Goal: Check status: Check status

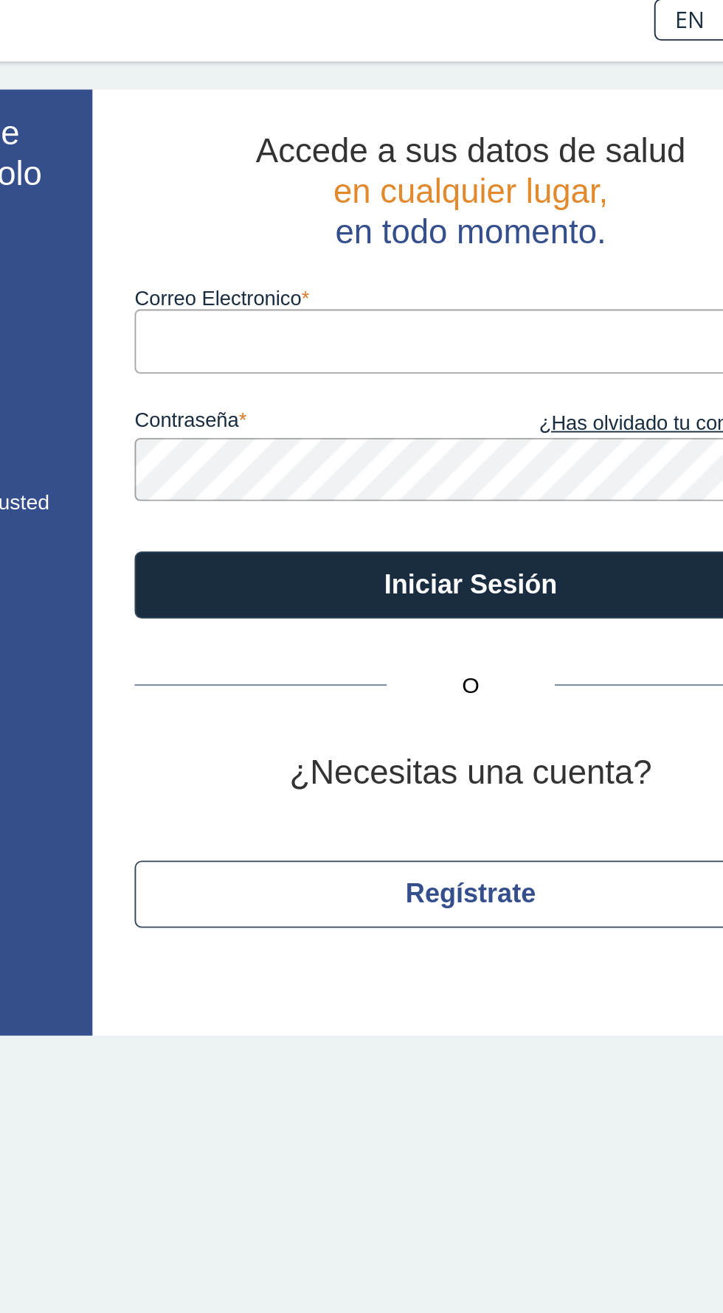
click at [510, 190] on input "Correo Electronico" at bounding box center [494, 191] width 354 height 33
type input "anniesantostavarez@gmail.com"
click at [317, 302] on button "Iniciar Sesión" at bounding box center [494, 319] width 354 height 35
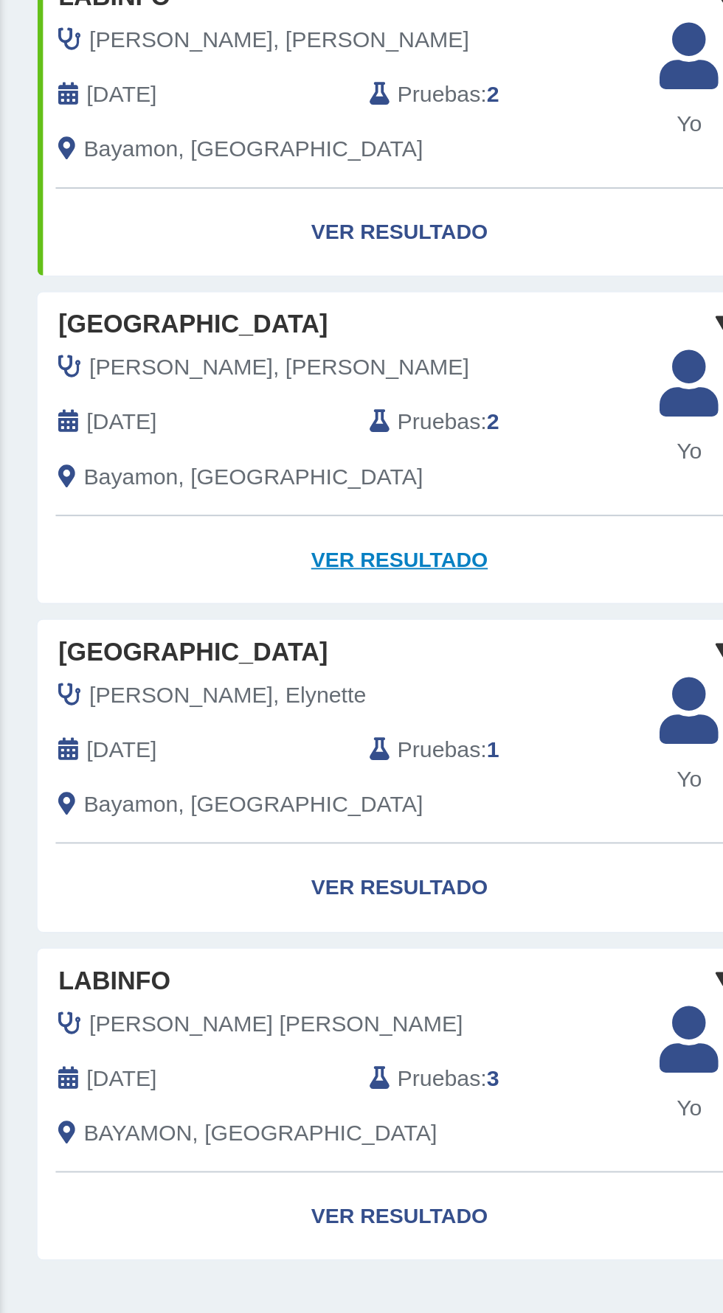
click at [209, 815] on link "Ver Resultado" at bounding box center [213, 836] width 381 height 46
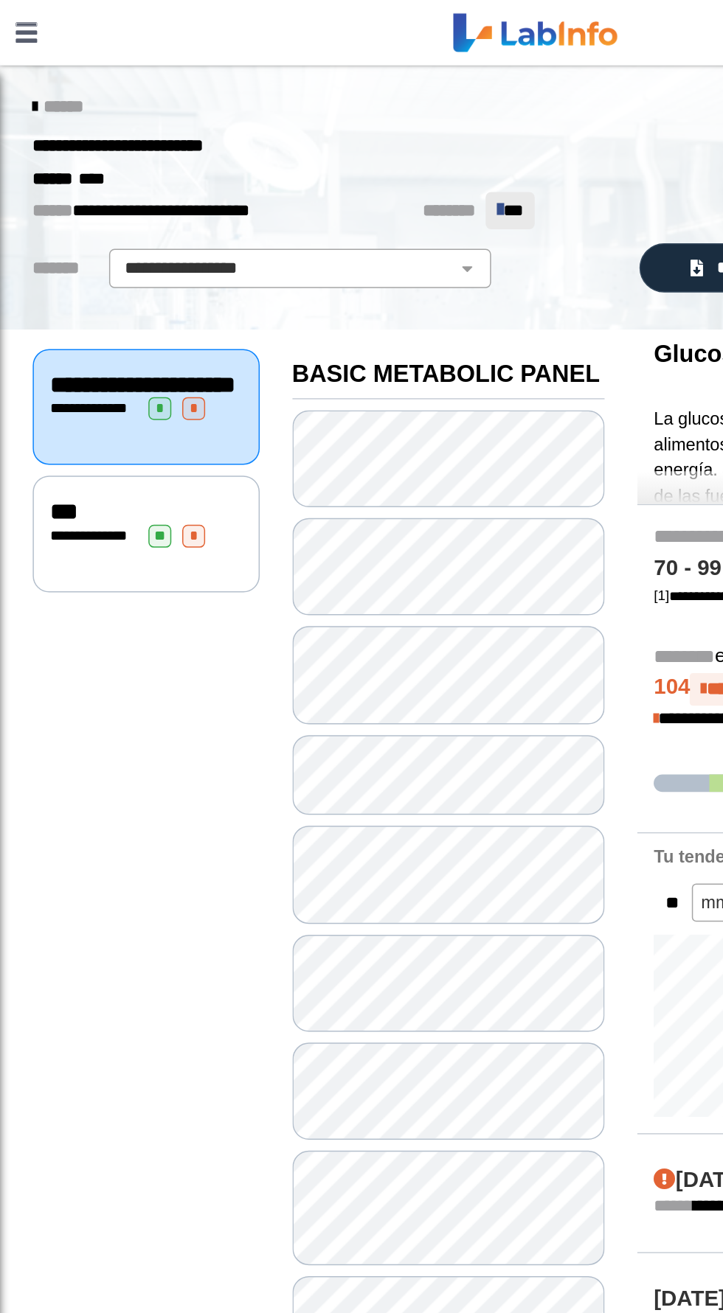
click at [336, 136] on icon at bounding box center [338, 140] width 4 height 15
click at [336, 142] on icon at bounding box center [338, 140] width 4 height 15
click at [318, 189] on select "**********" at bounding box center [202, 182] width 249 height 18
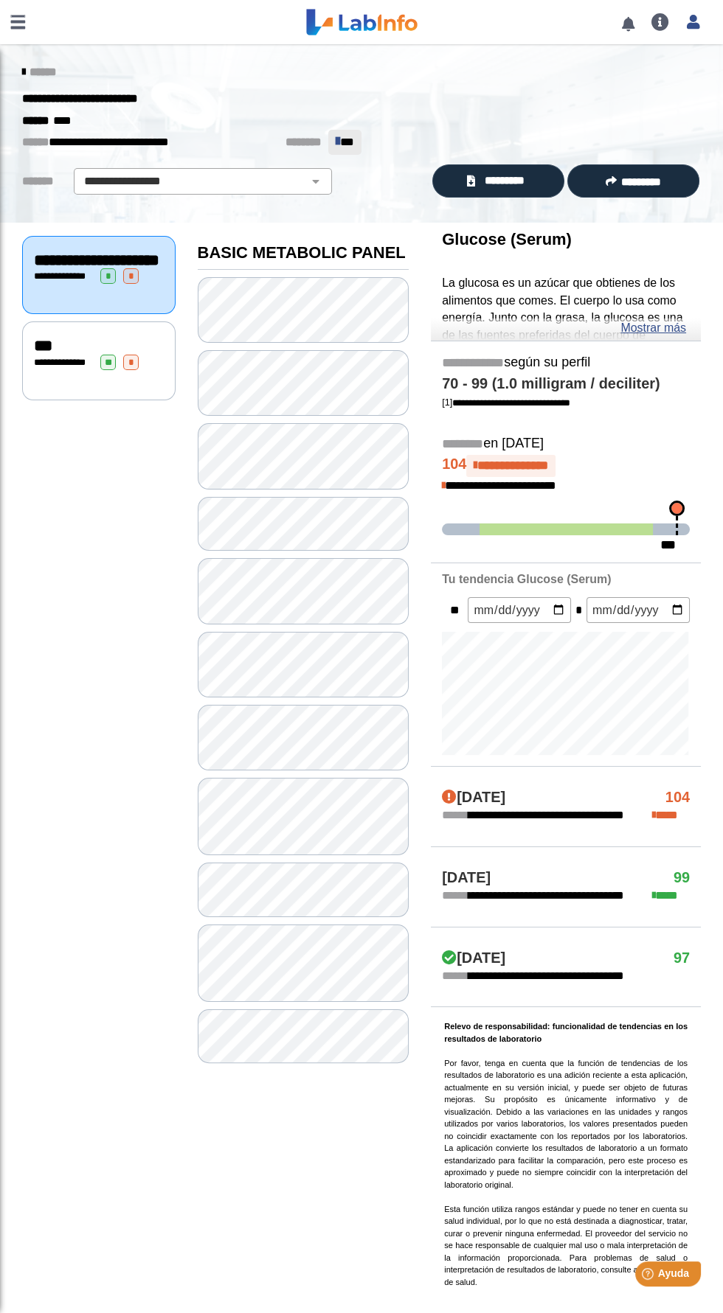
click at [40, 367] on span "**********" at bounding box center [63, 363] width 59 height 10
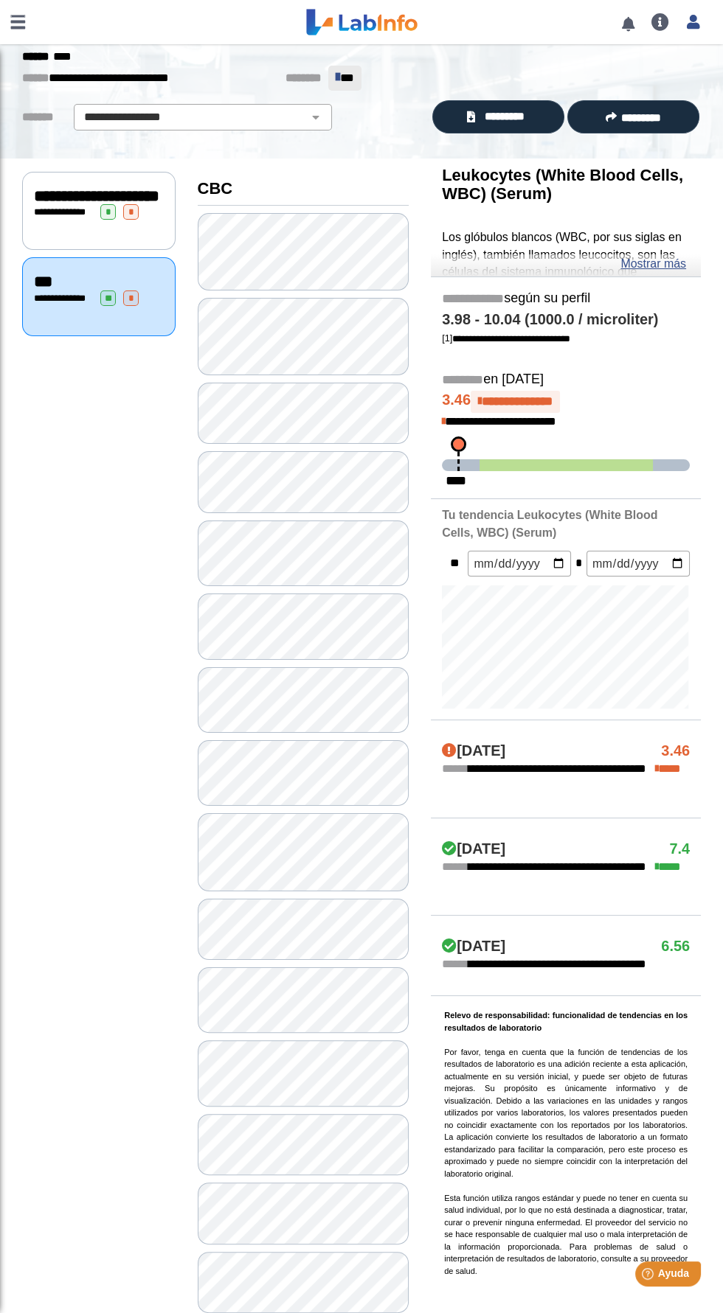
scroll to position [72, 0]
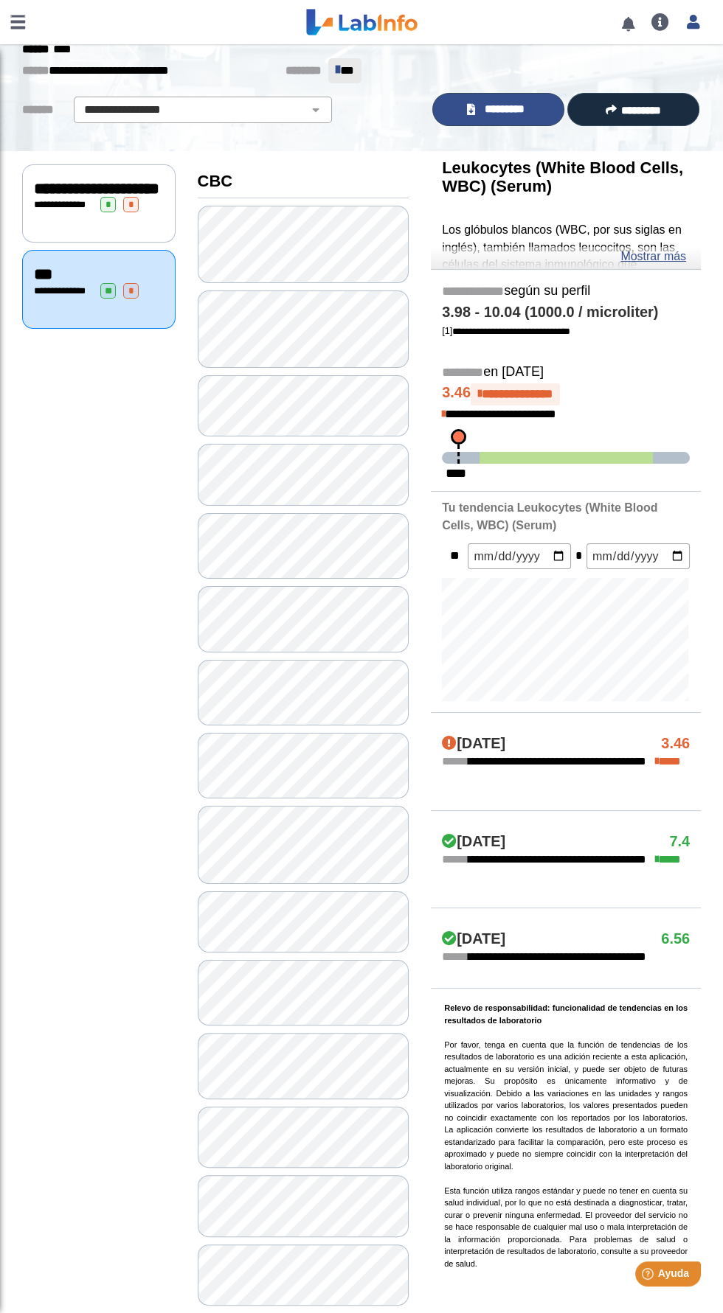
click at [485, 114] on span "*********" at bounding box center [504, 109] width 51 height 17
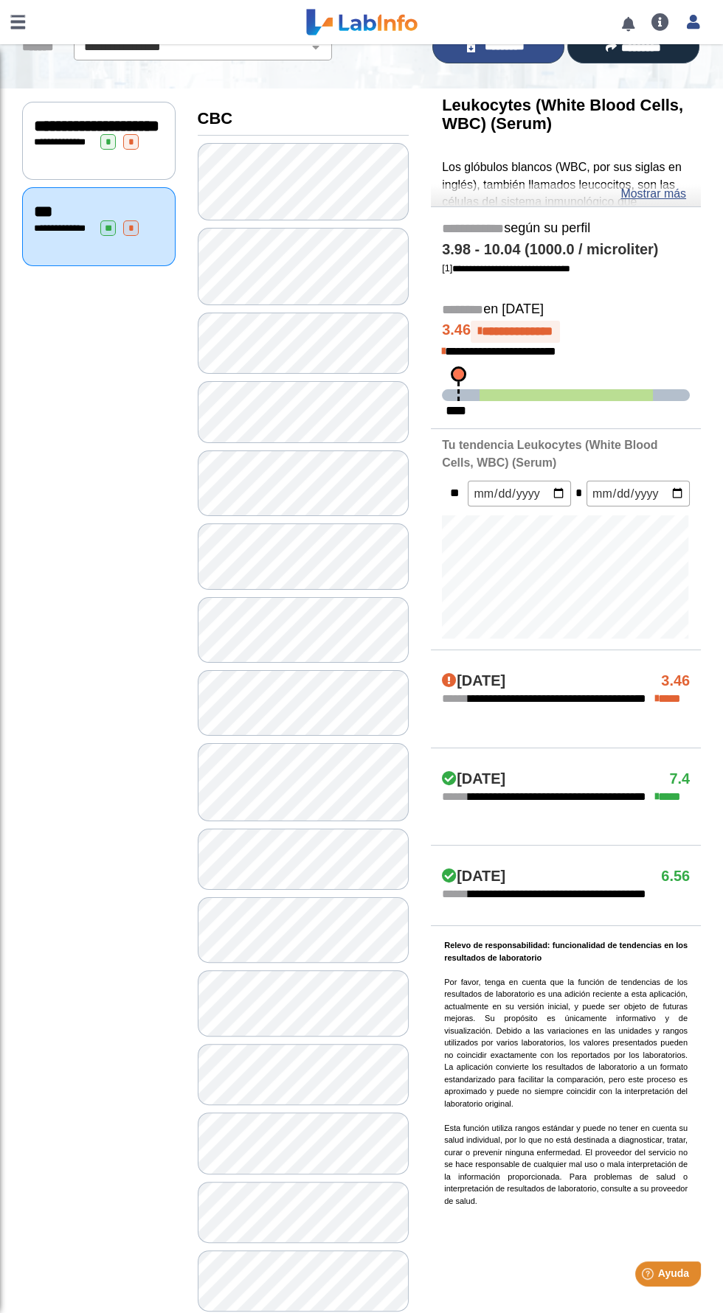
scroll to position [0, 0]
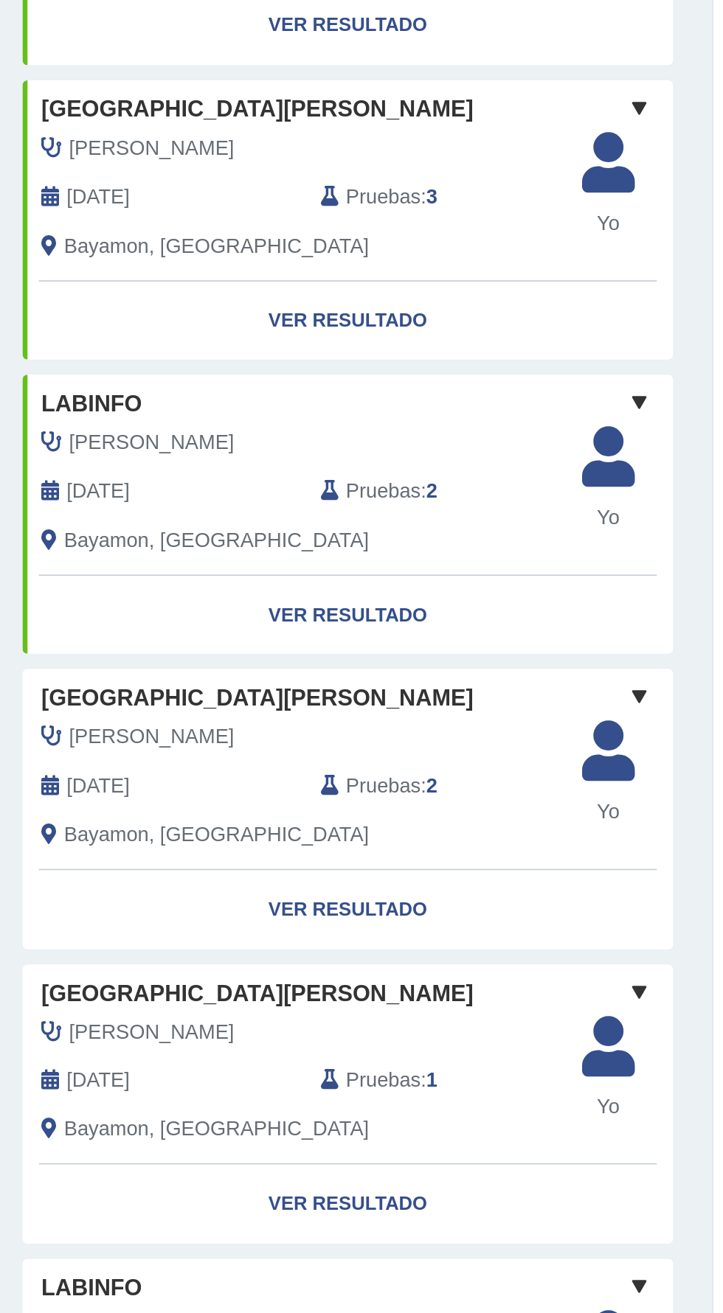
scroll to position [2, 0]
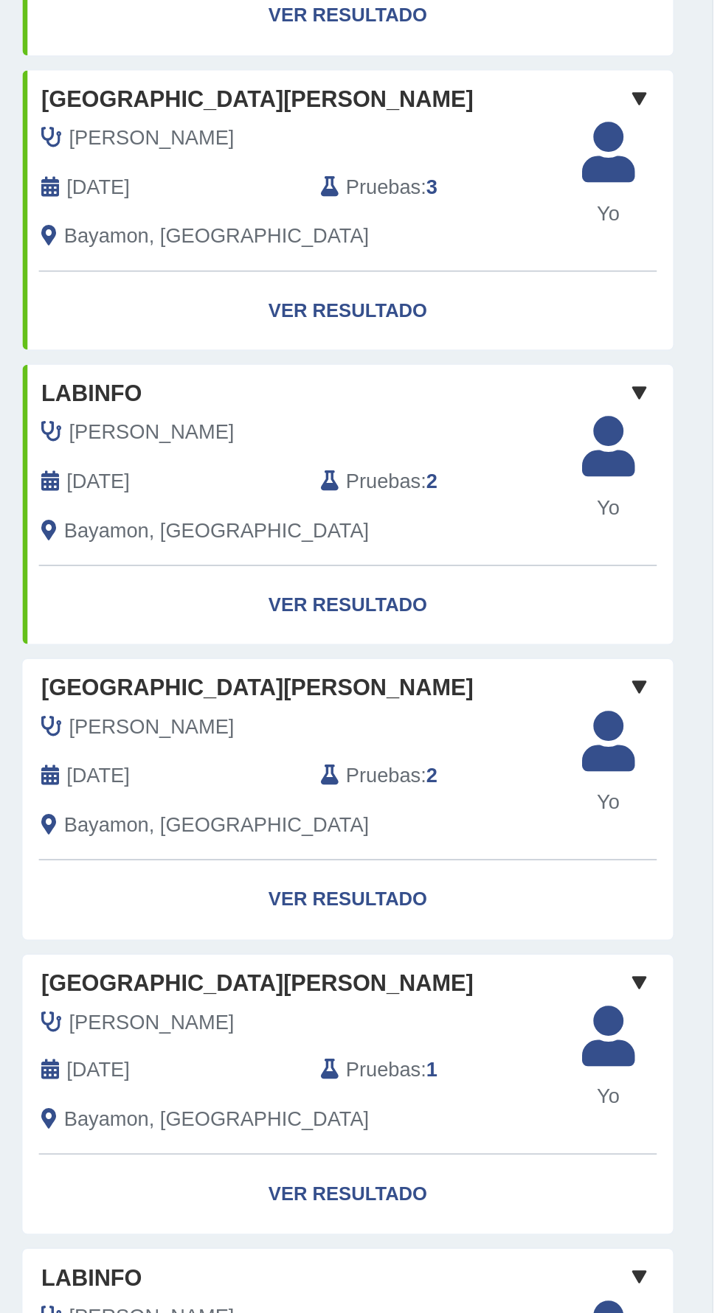
click at [388, 688] on span at bounding box center [384, 693] width 18 height 18
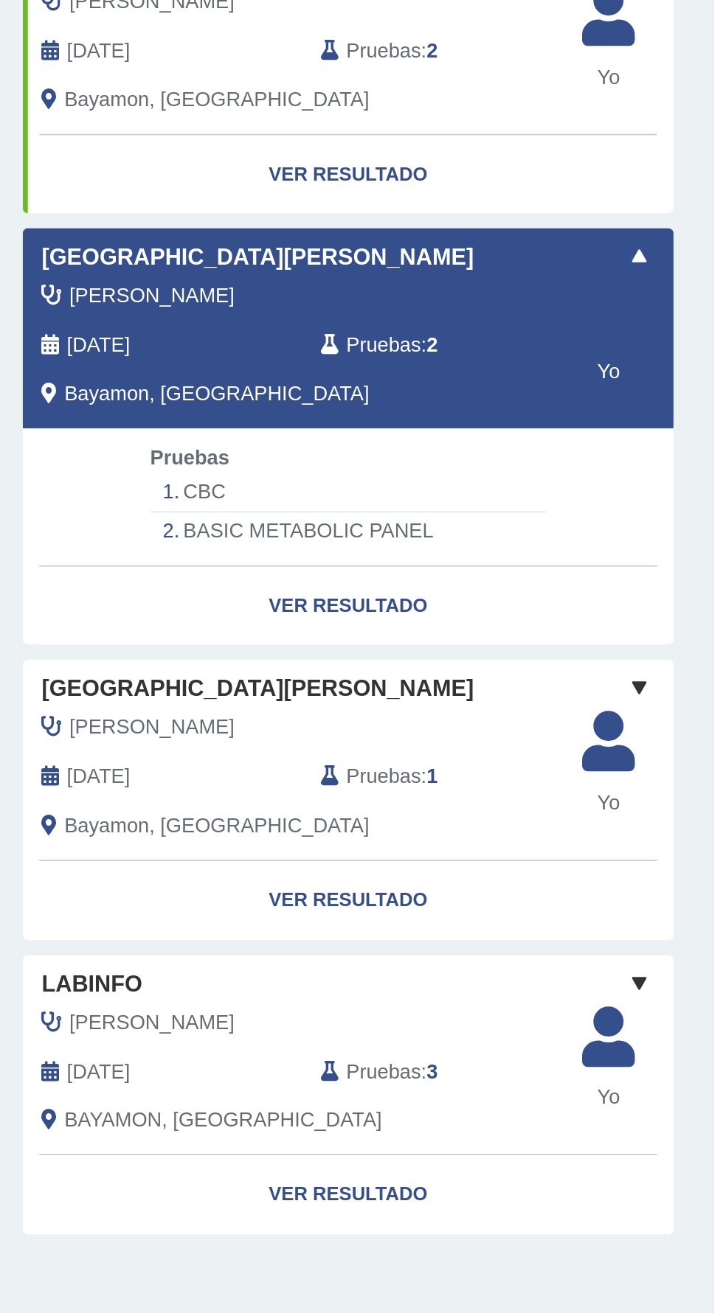
scroll to position [54, 0]
click at [321, 1221] on link "Ver Resultado" at bounding box center [213, 1244] width 381 height 46
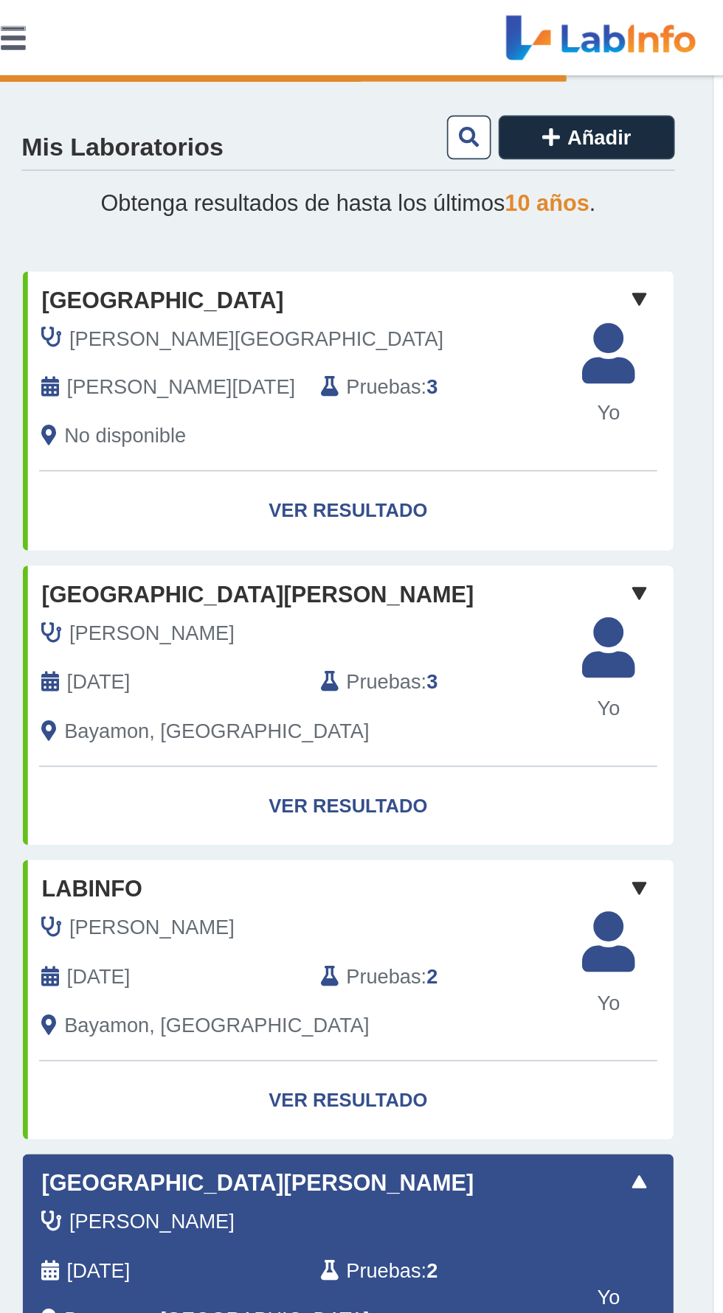
scroll to position [0, 0]
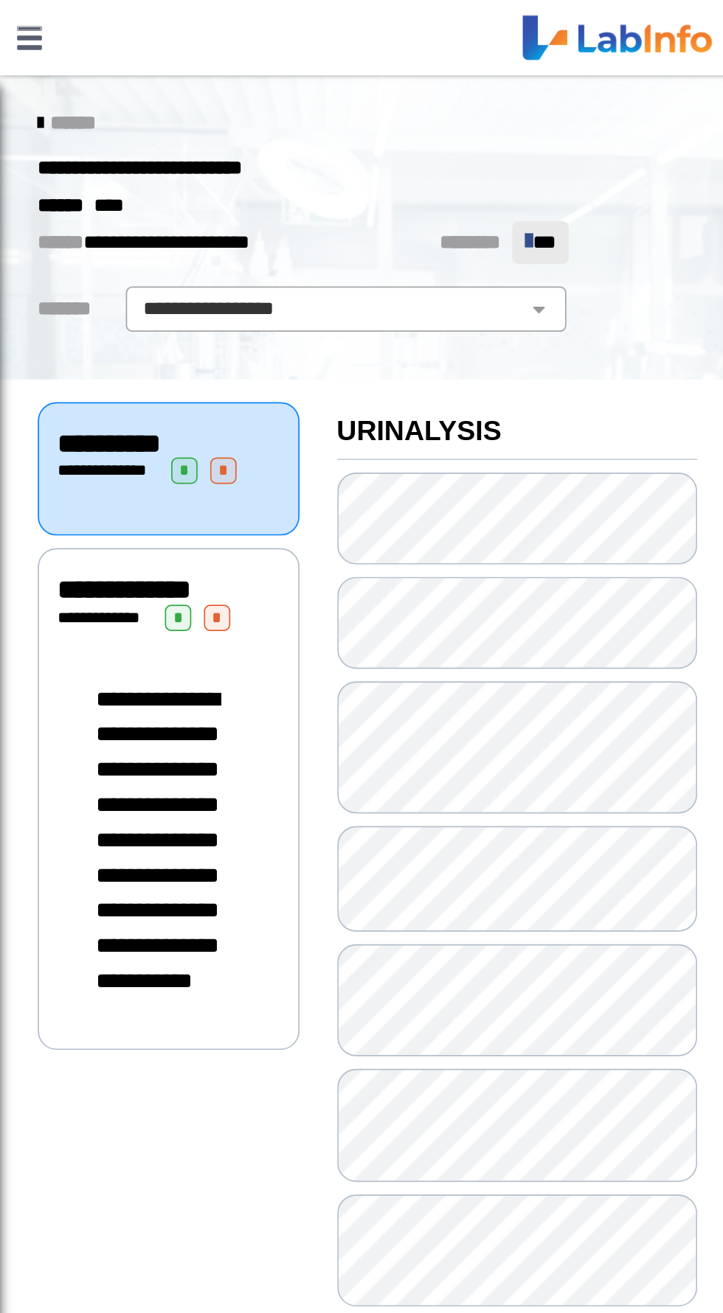
click at [18, 27] on link at bounding box center [17, 22] width 35 height 44
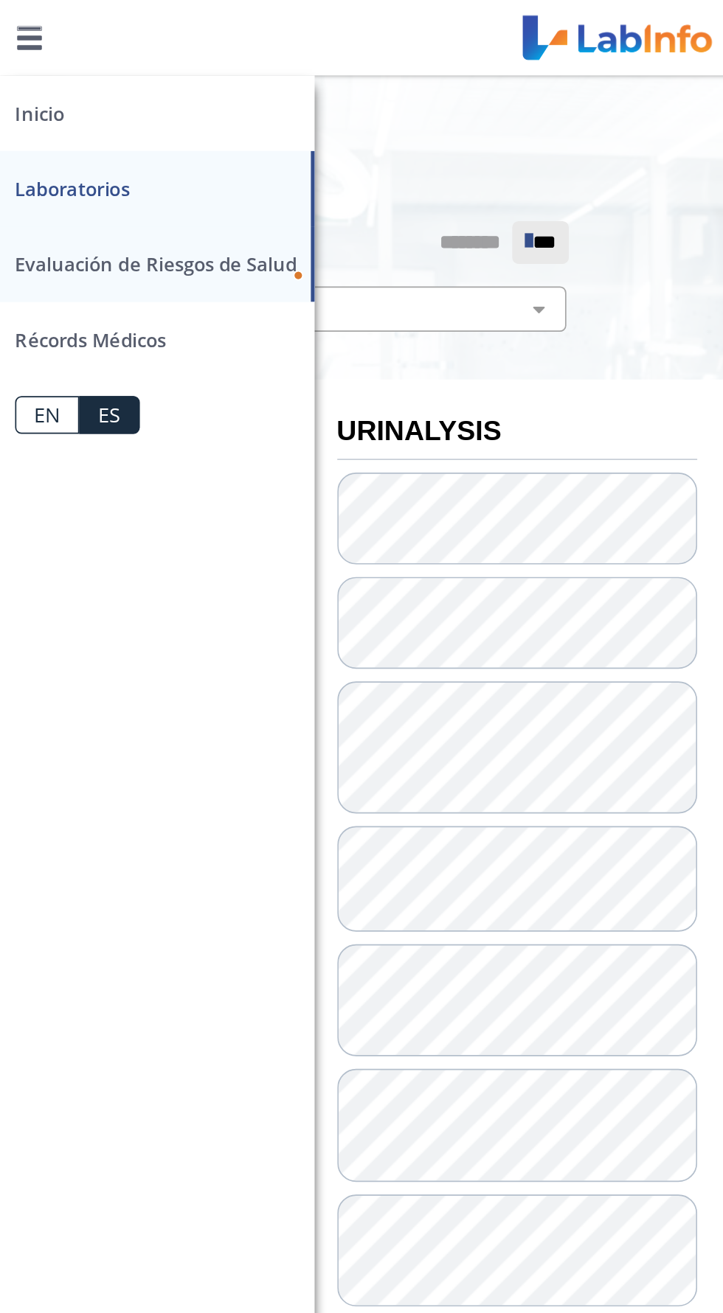
click at [138, 160] on span "Evaluación de Riesgos de Salud" at bounding box center [91, 155] width 165 height 15
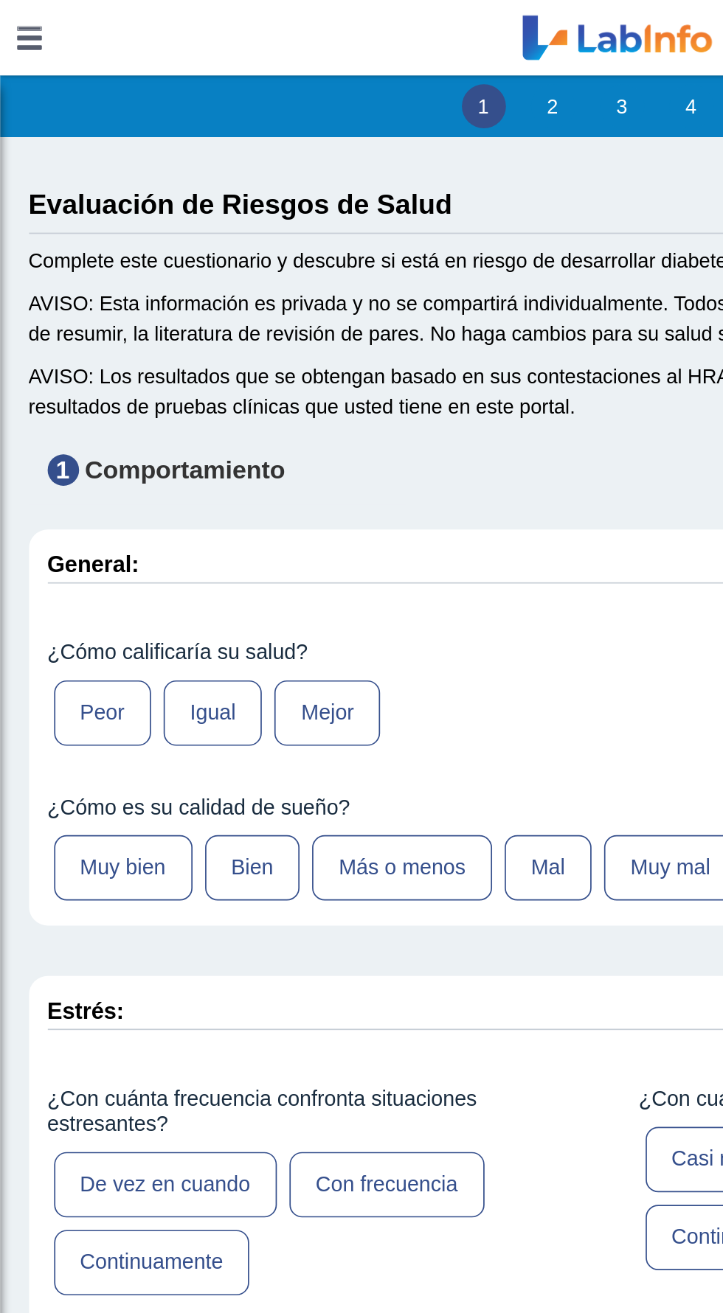
click at [17, 24] on link at bounding box center [17, 22] width 35 height 44
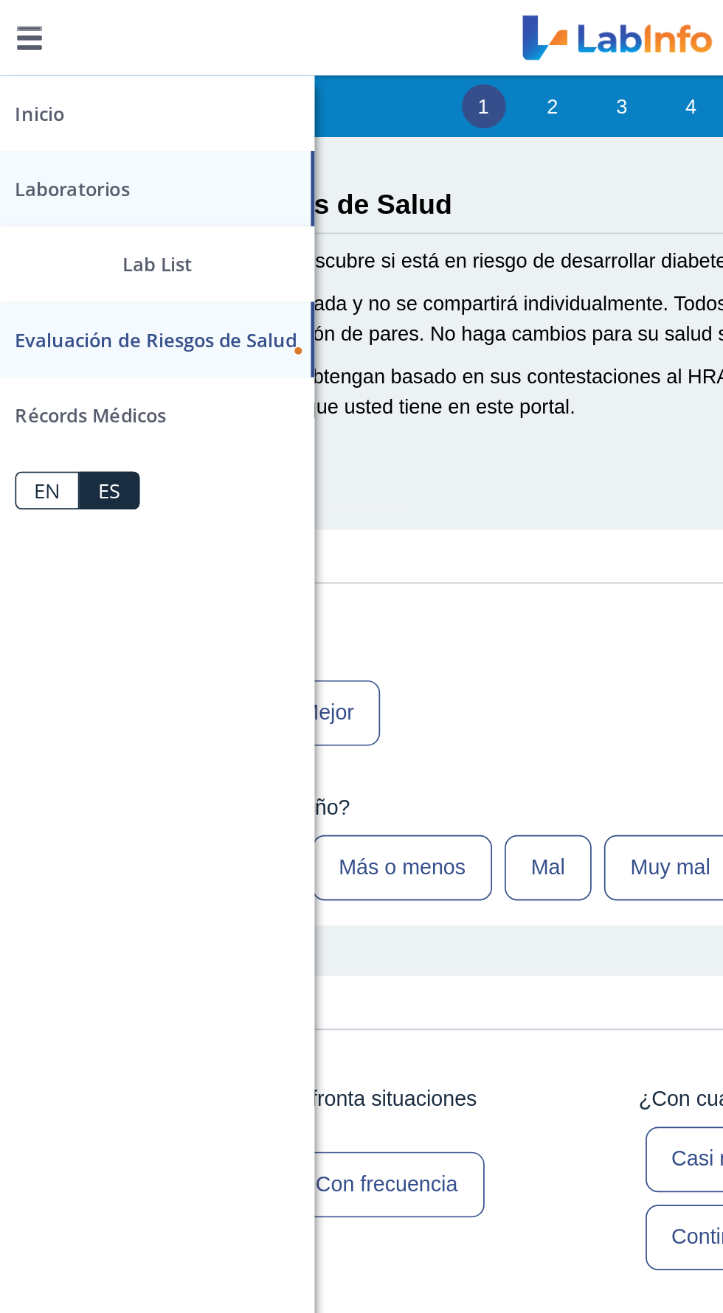
click at [86, 111] on link "Laboratorios" at bounding box center [92, 111] width 184 height 44
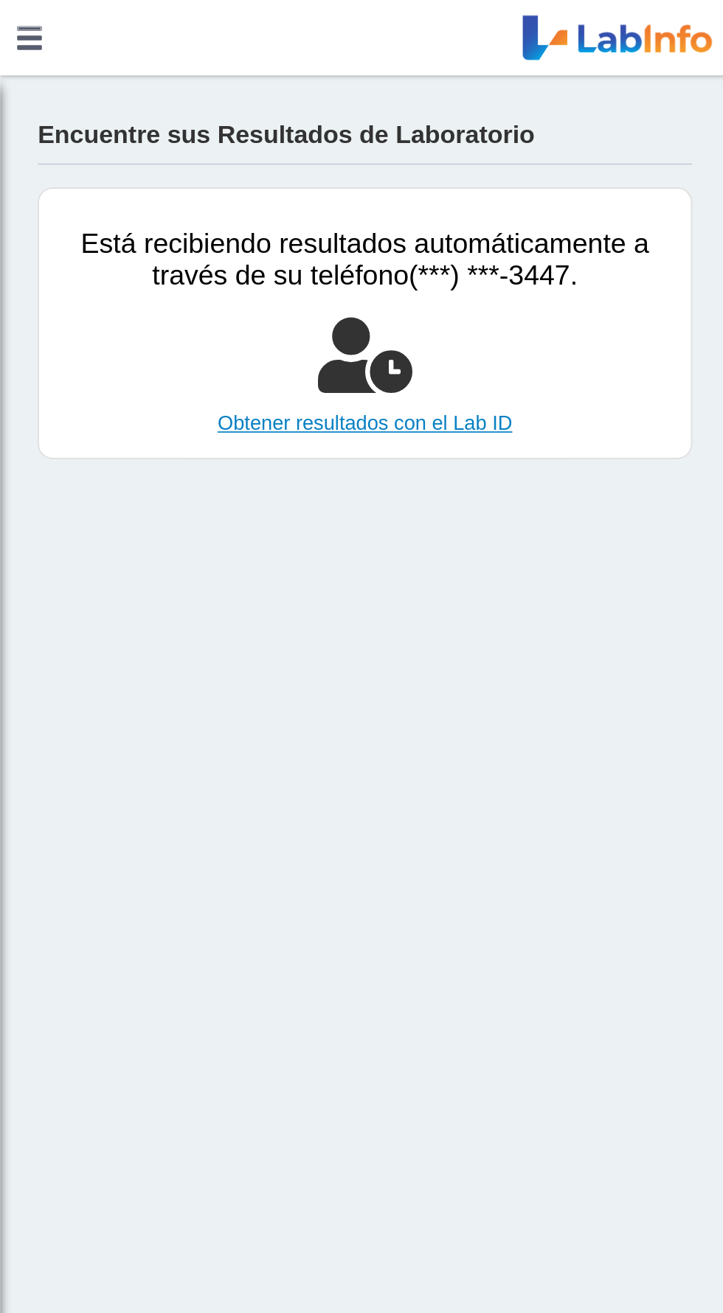
click at [223, 246] on link "Obtener resultados con el Lab ID" at bounding box center [214, 249] width 360 height 18
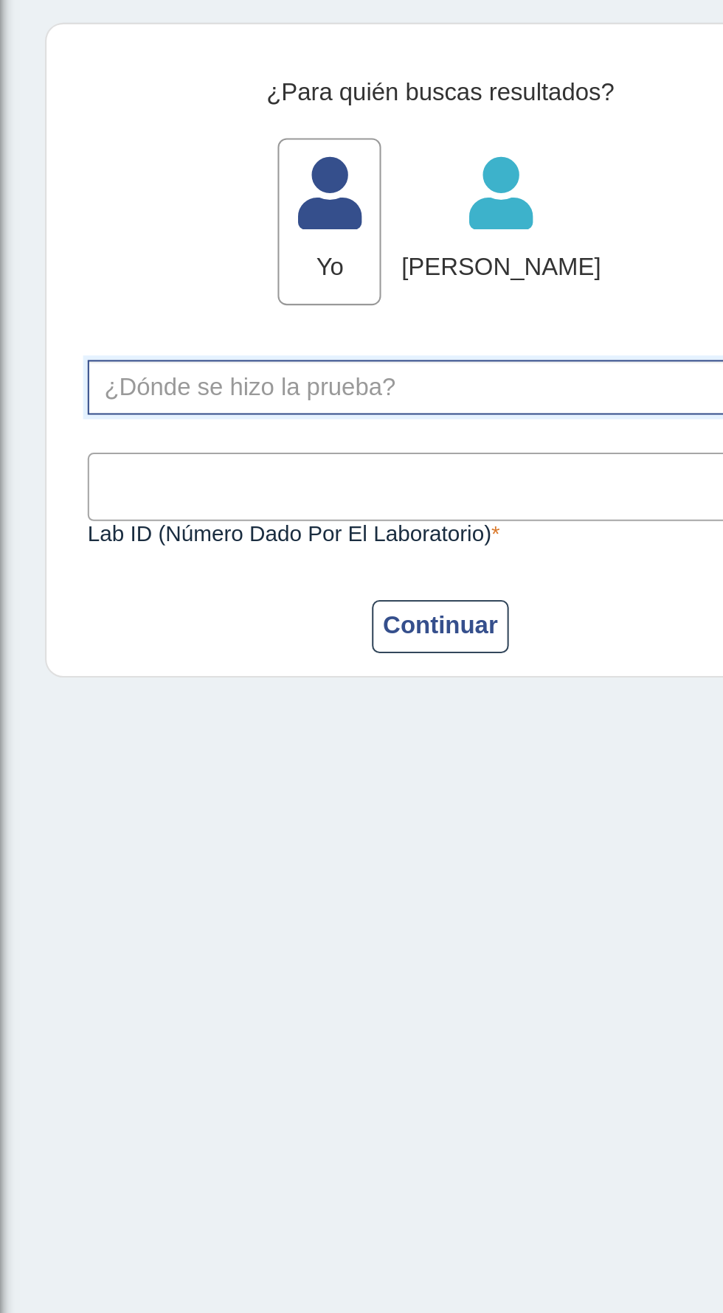
click at [207, 285] on input "text" at bounding box center [214, 286] width 341 height 25
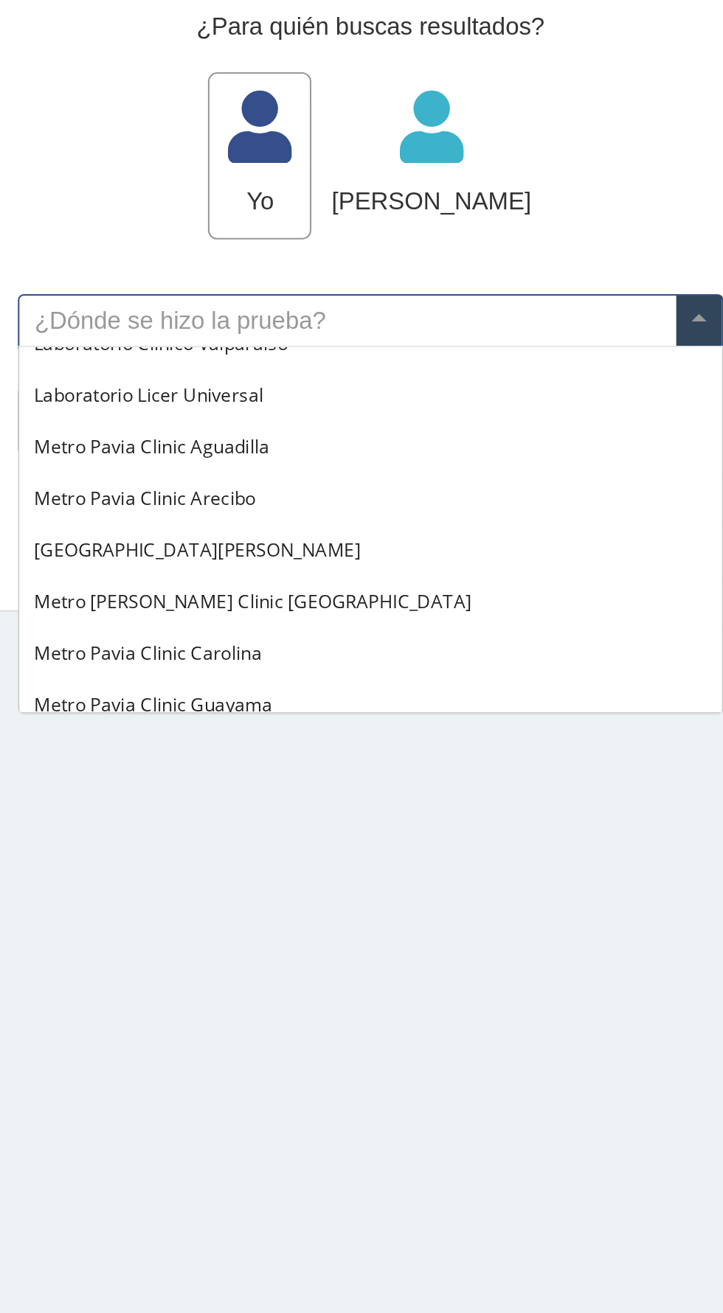
scroll to position [968, 0]
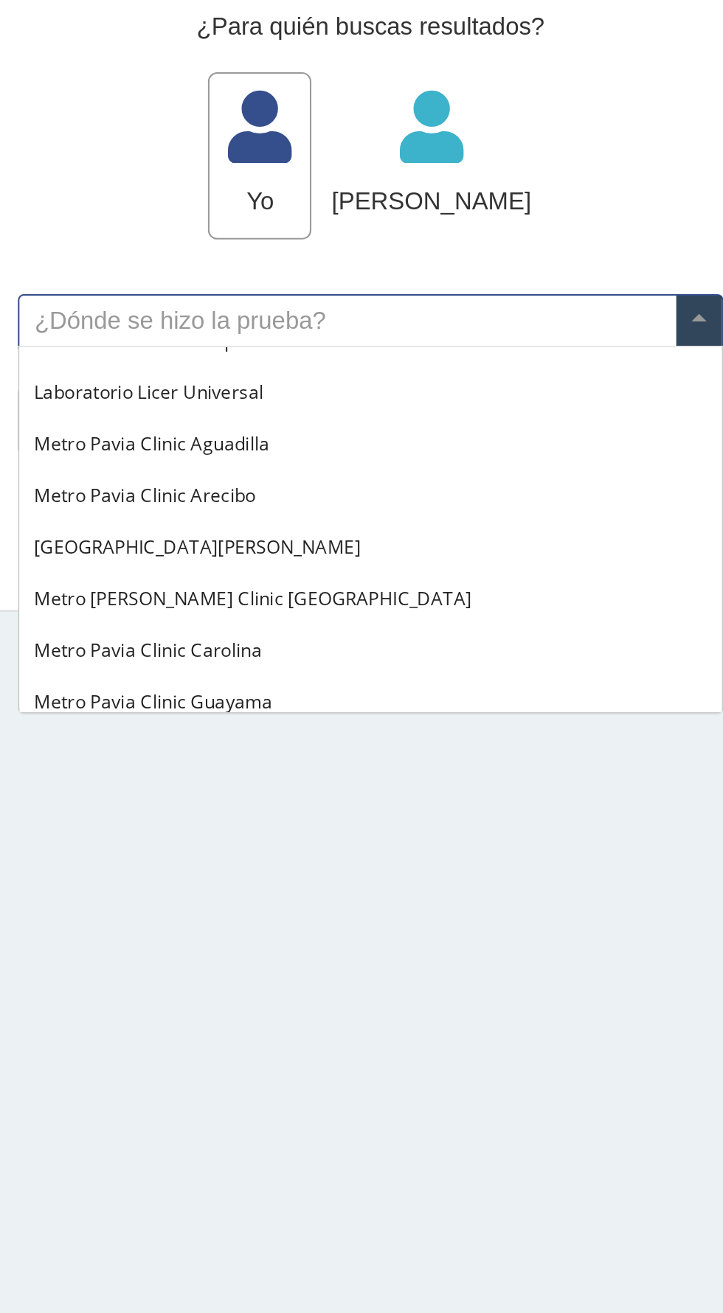
click at [163, 398] on span "[GEOGRAPHIC_DATA][PERSON_NAME]" at bounding box center [130, 396] width 159 height 13
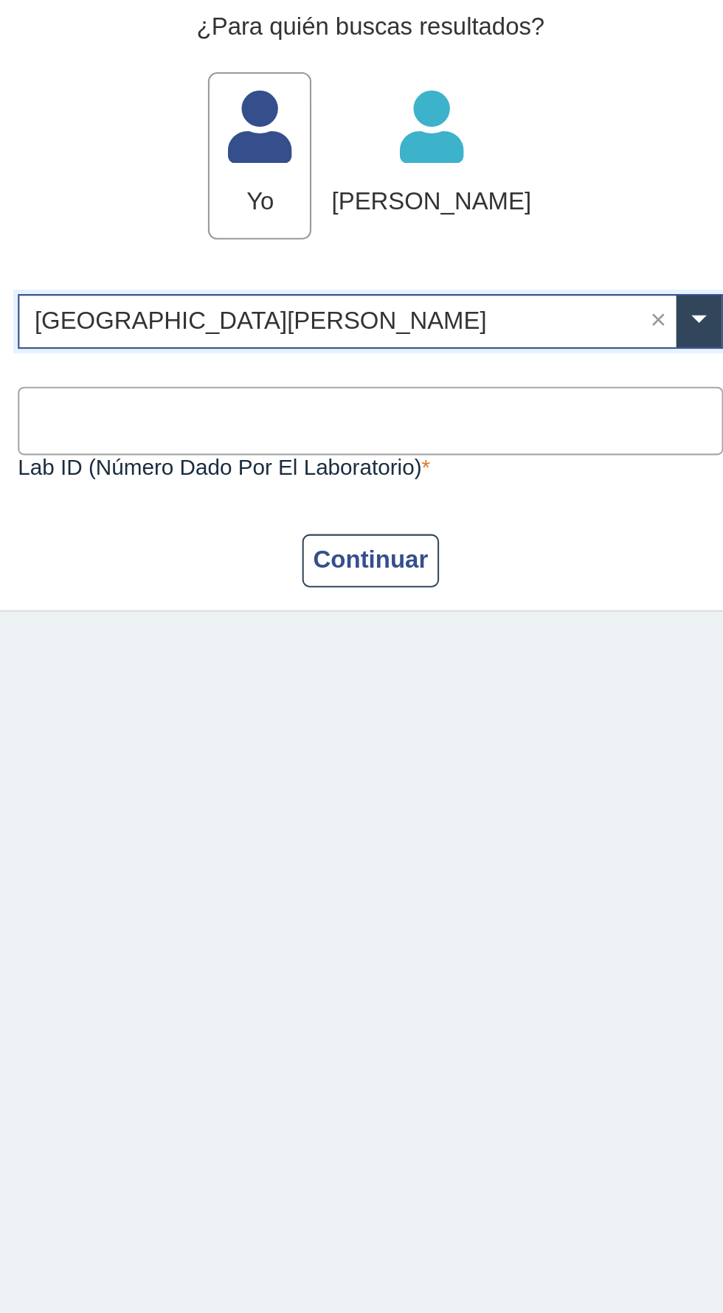
click at [300, 333] on input "Lab ID (número dado por el laboratorio)" at bounding box center [214, 335] width 342 height 33
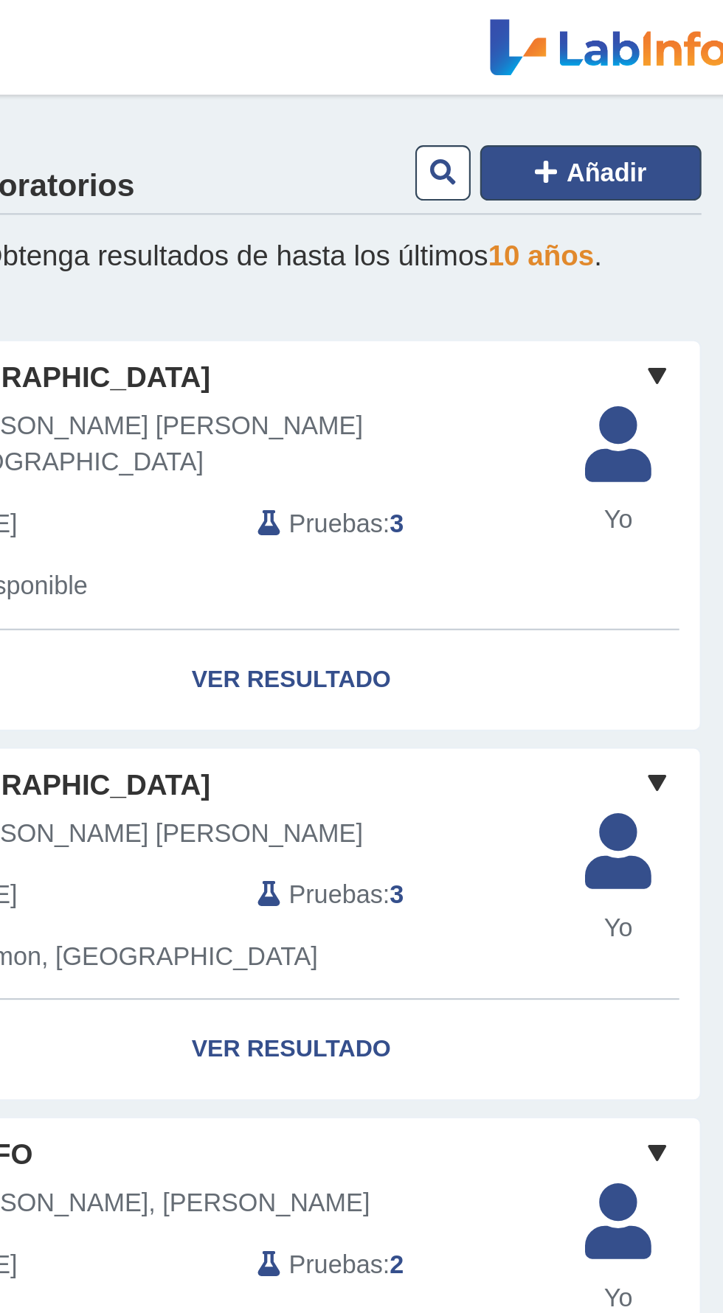
click at [335, 77] on icon at bounding box center [332, 80] width 10 height 12
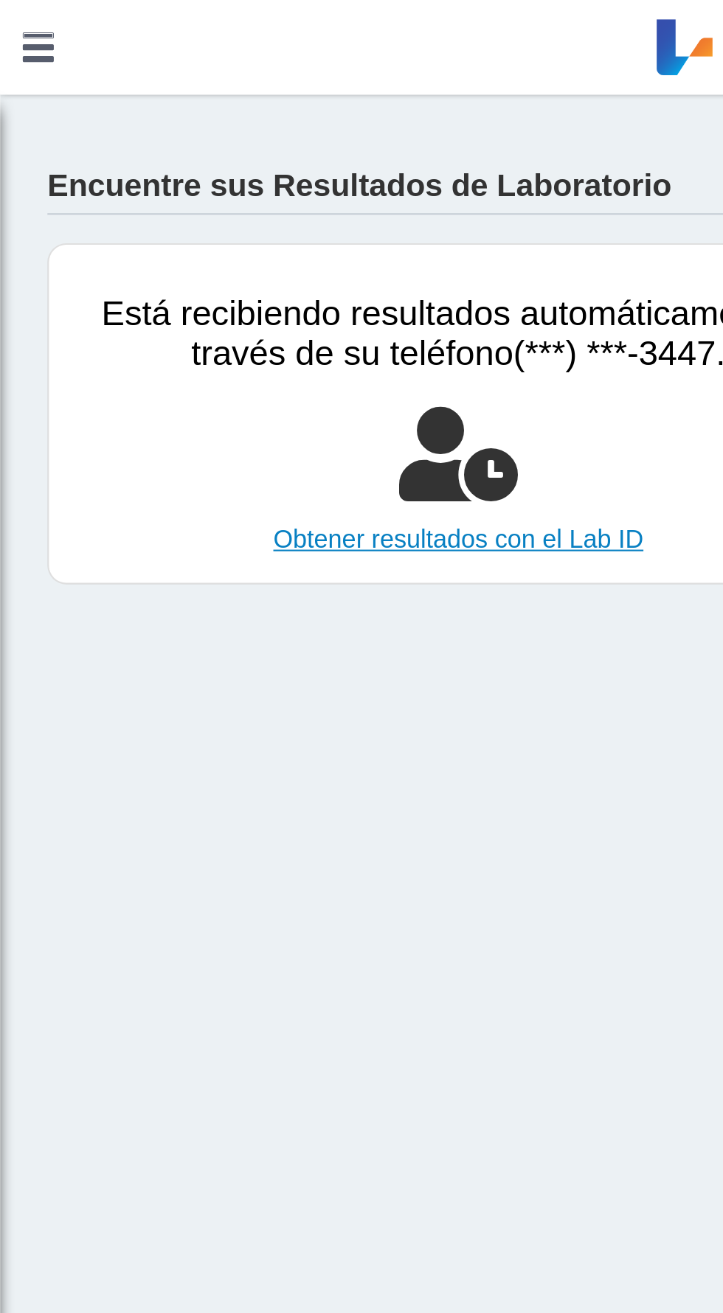
click at [248, 257] on link "Obtener resultados con el Lab ID" at bounding box center [214, 252] width 360 height 18
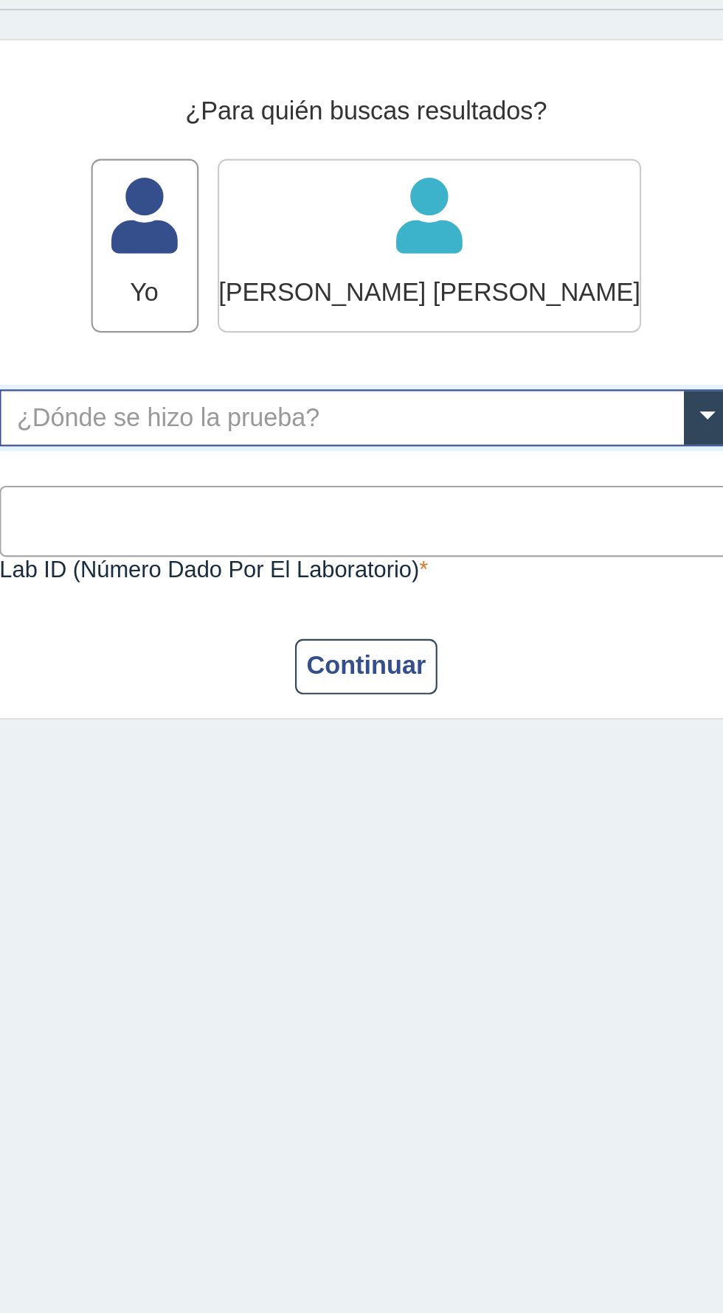
click at [242, 212] on icon at bounding box center [243, 201] width 197 height 44
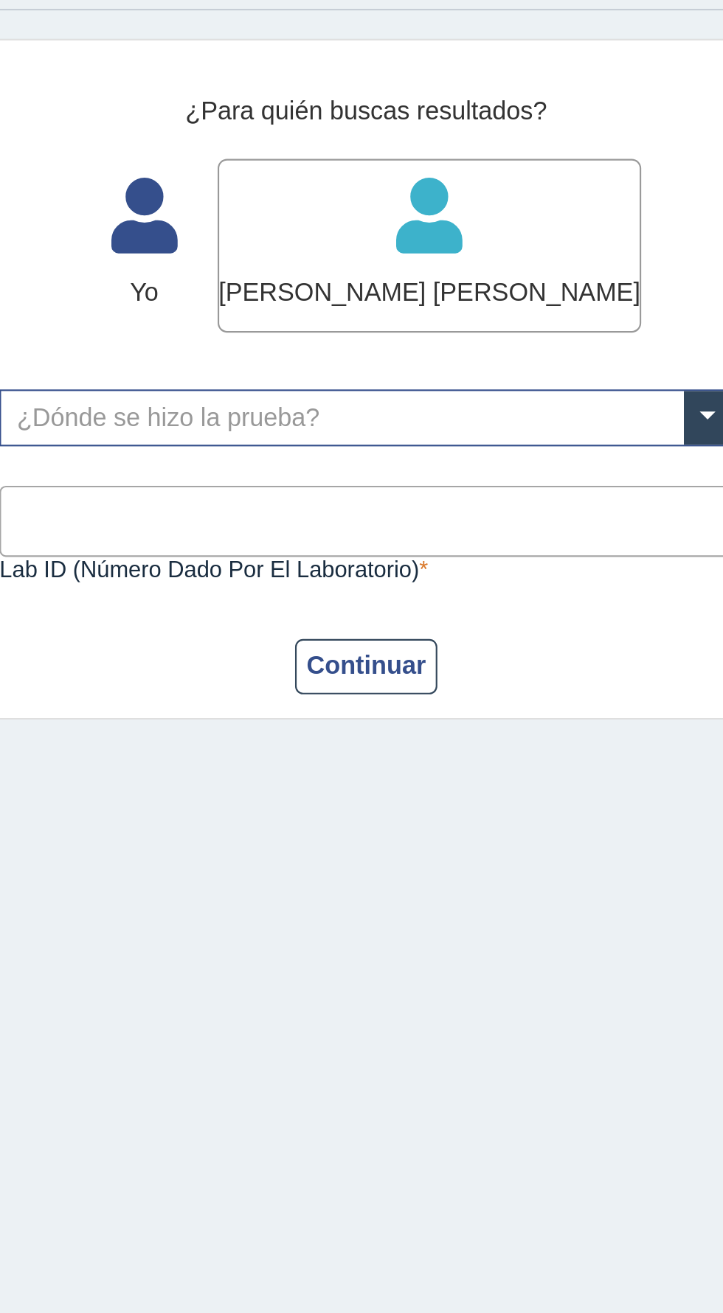
click at [320, 284] on input "text" at bounding box center [214, 290] width 341 height 25
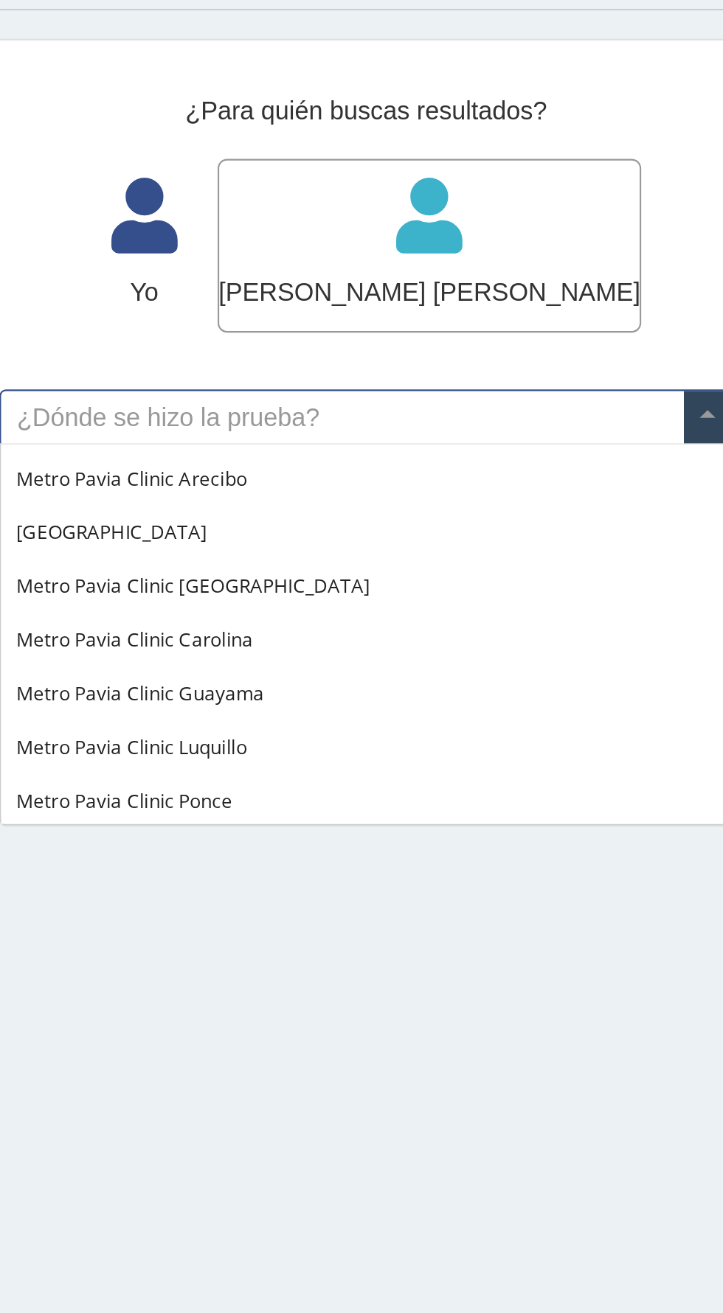
scroll to position [1025, 0]
click at [138, 341] on span "[GEOGRAPHIC_DATA][PERSON_NAME]" at bounding box center [95, 343] width 89 height 13
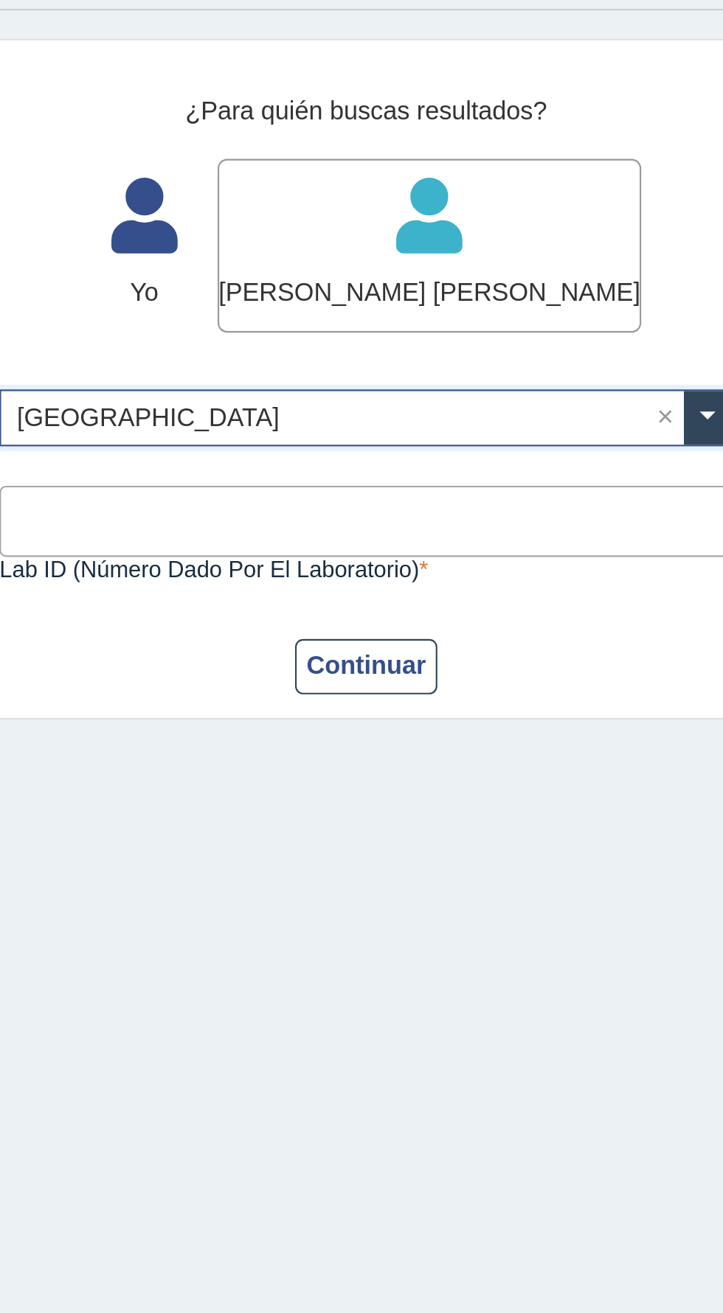
click at [294, 335] on input "Lab ID (número dado por el laboratorio)" at bounding box center [214, 338] width 342 height 33
type input "019590"
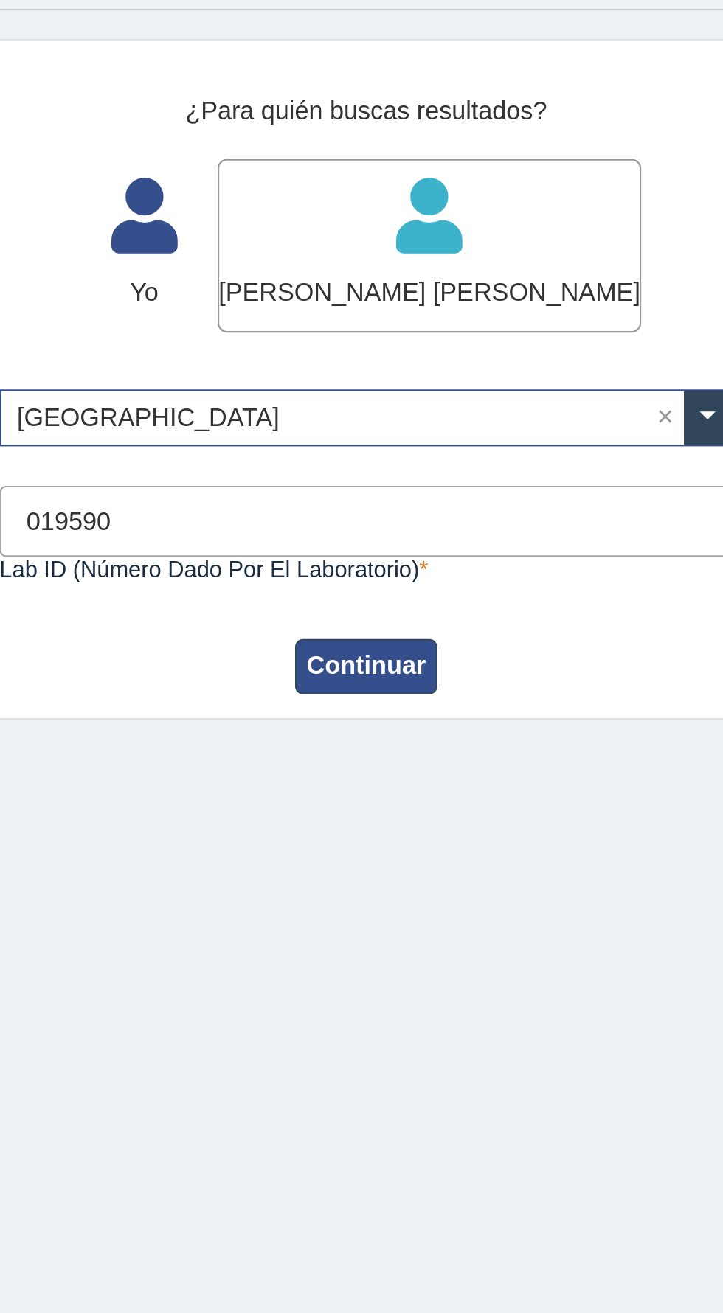
click at [226, 411] on button "Continuar" at bounding box center [214, 407] width 66 height 26
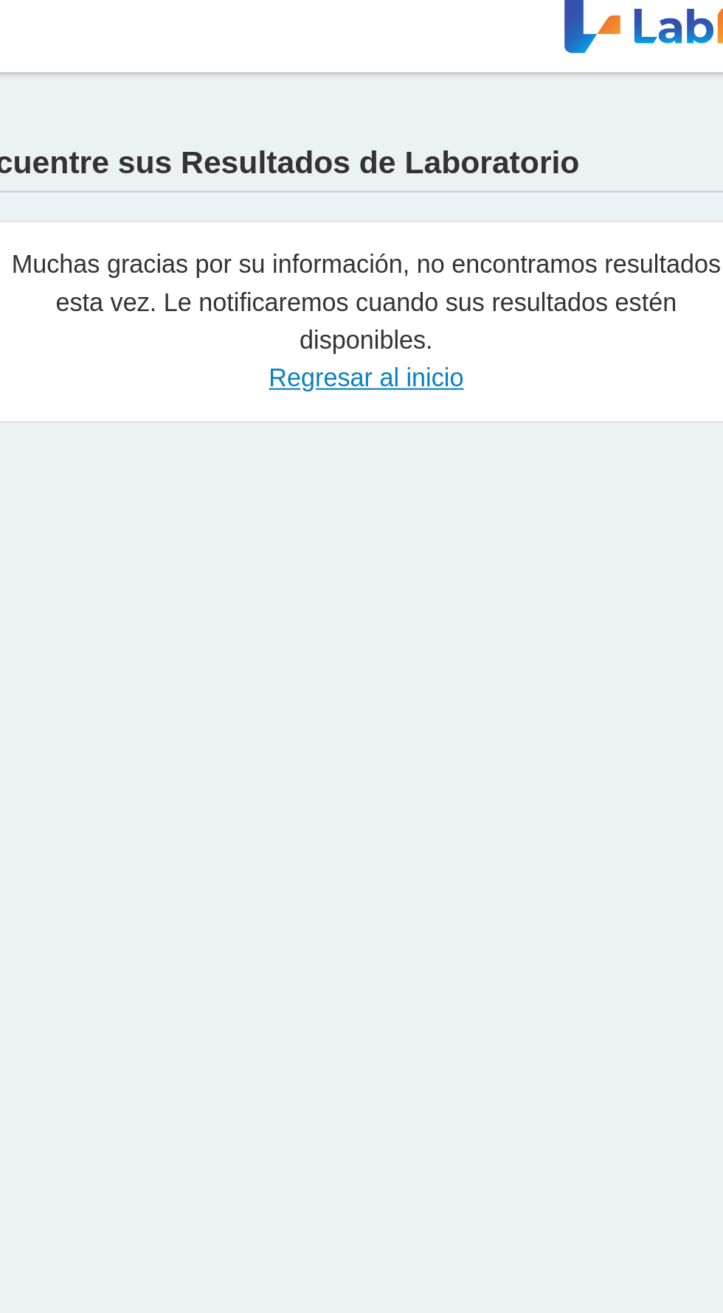
click at [209, 190] on link "Regresar al inicio" at bounding box center [213, 187] width 91 height 13
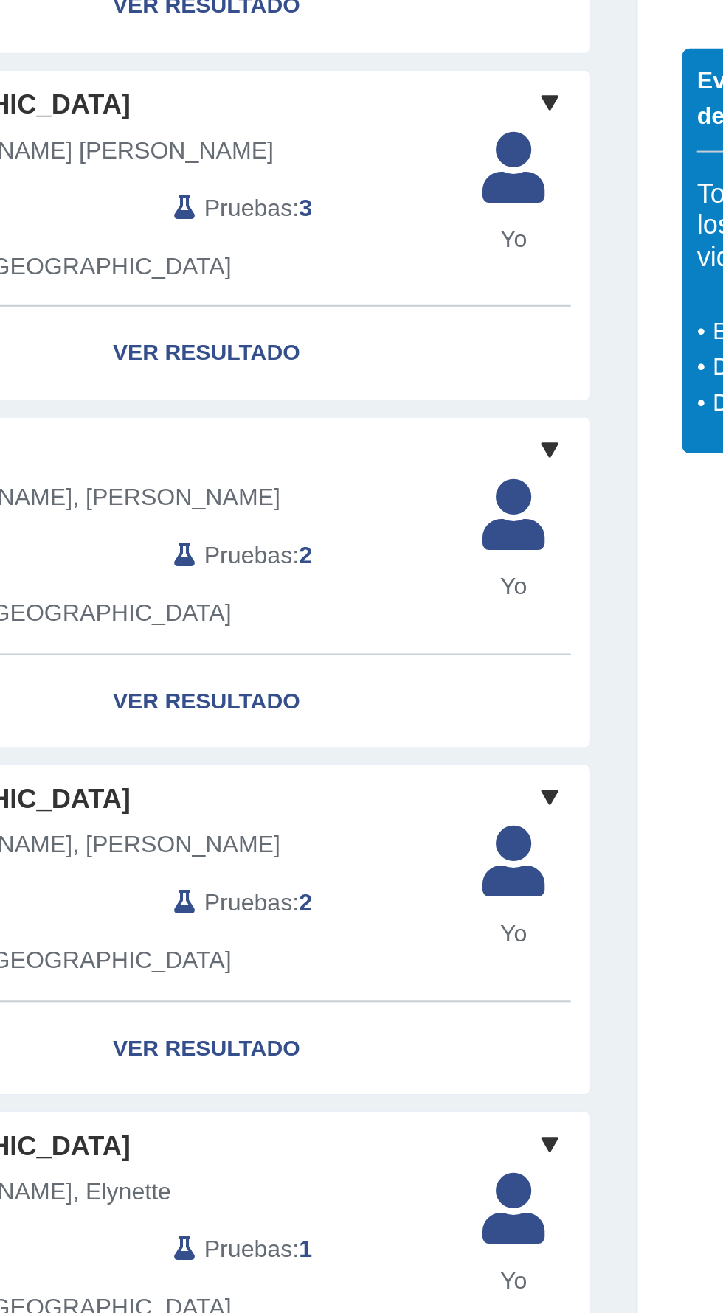
click at [391, 702] on span at bounding box center [384, 711] width 18 height 18
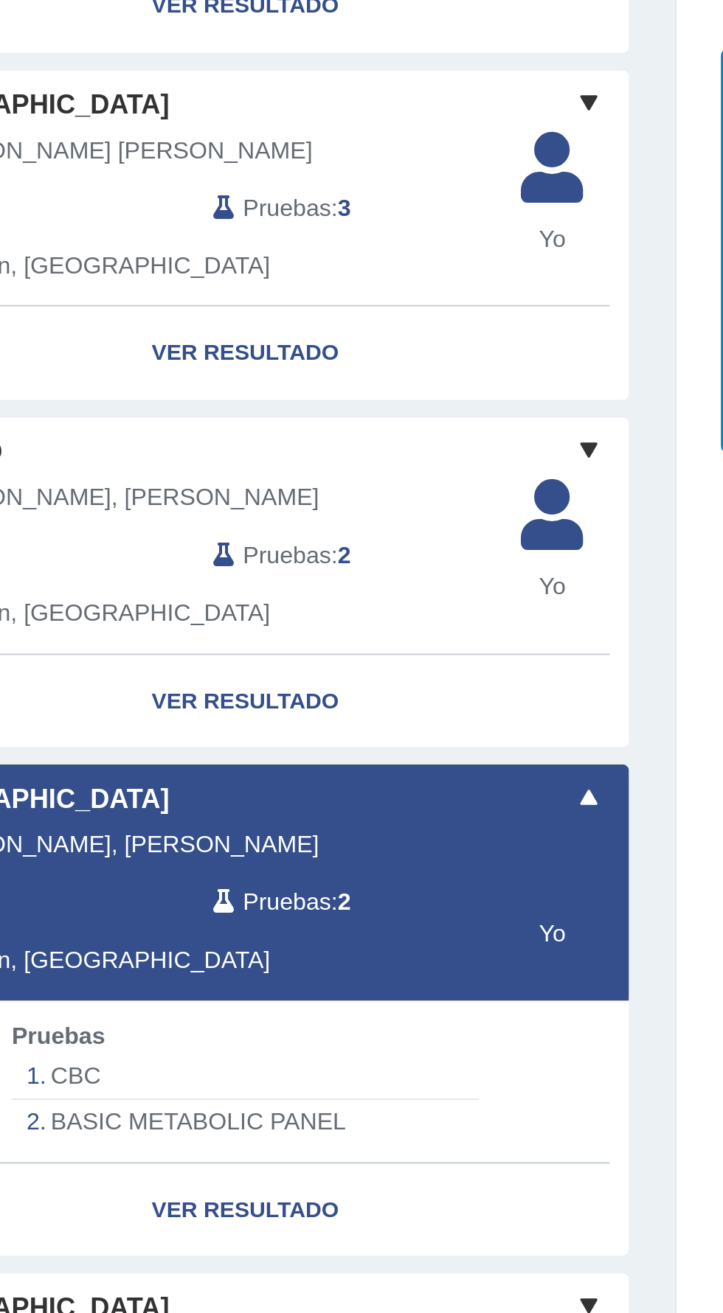
click at [371, 770] on span "Yo" at bounding box center [365, 779] width 49 height 18
click at [372, 770] on span "Yo" at bounding box center [365, 779] width 49 height 18
click at [291, 893] on link "Ver Resultado" at bounding box center [213, 916] width 381 height 46
click at [209, 895] on link "Ver Resultado" at bounding box center [213, 916] width 381 height 46
click at [211, 907] on link "Ver Resultado" at bounding box center [213, 916] width 381 height 46
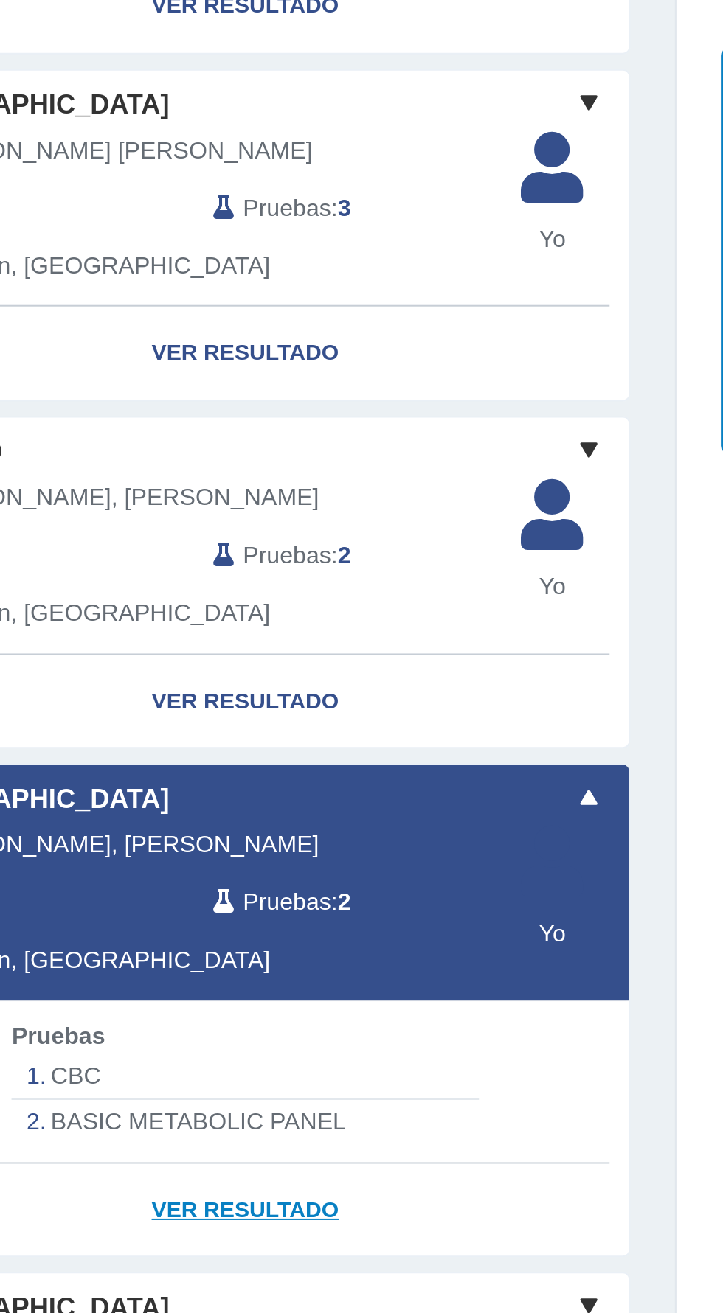
click at [216, 898] on link "Ver Resultado" at bounding box center [213, 916] width 381 height 46
click at [214, 893] on link "Ver Resultado" at bounding box center [213, 916] width 381 height 46
click at [209, 909] on link "Ver Resultado" at bounding box center [213, 916] width 381 height 46
click at [211, 913] on link "Ver Resultado" at bounding box center [213, 916] width 381 height 46
click at [207, 913] on link "Ver Resultado" at bounding box center [213, 916] width 381 height 46
